Goal: Find specific page/section: Find specific page/section

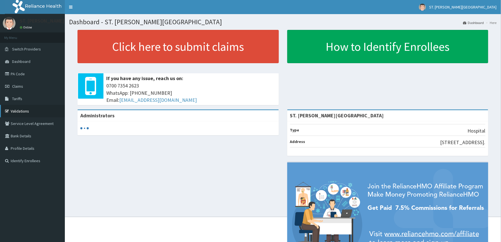
click at [34, 111] on link "Validations" at bounding box center [32, 111] width 65 height 12
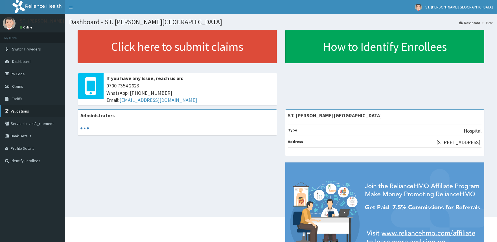
click at [17, 109] on link "Validations" at bounding box center [32, 111] width 65 height 12
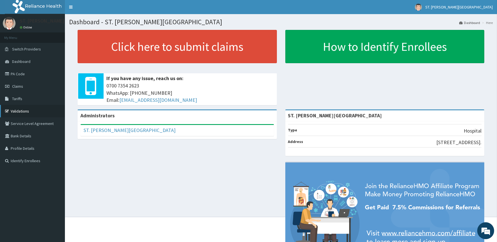
click at [12, 111] on link "Validations" at bounding box center [32, 111] width 65 height 12
